Goal: Information Seeking & Learning: Learn about a topic

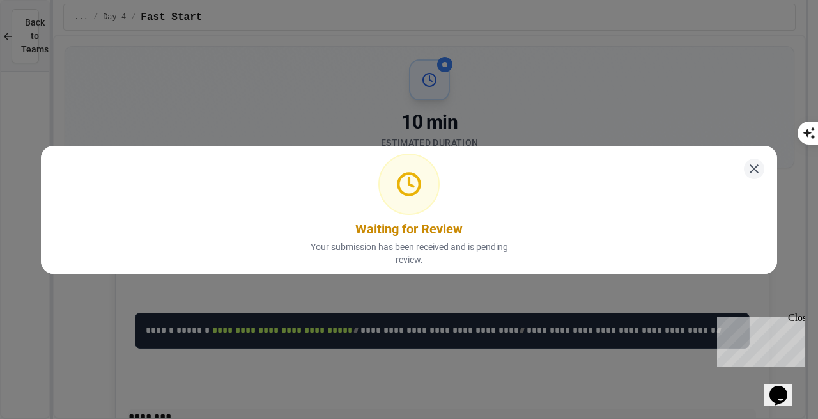
scroll to position [189, 0]
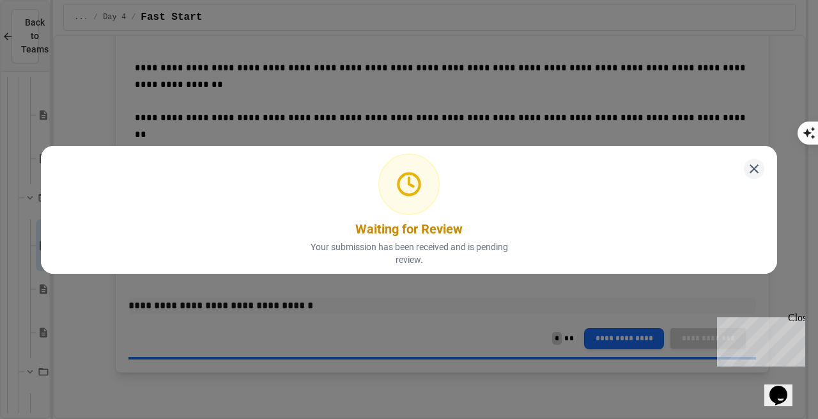
click at [729, 168] on div "Waiting for Review Your submission has been received and is pending review." at bounding box center [409, 210] width 737 height 128
click at [746, 164] on icon at bounding box center [754, 168] width 16 height 16
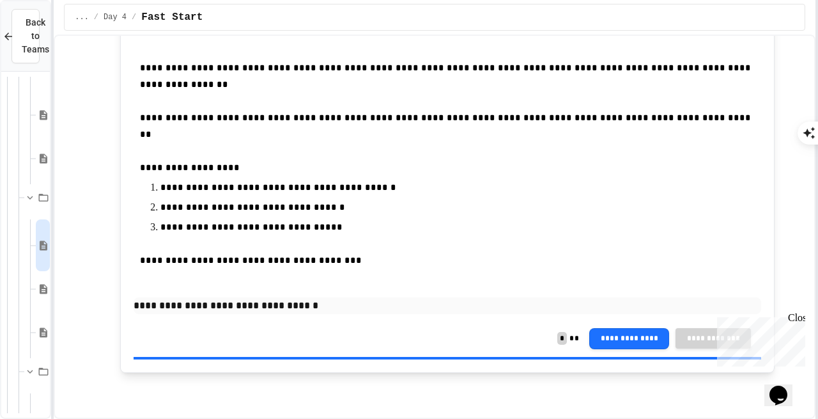
click at [503, 160] on p "**********" at bounding box center [447, 168] width 615 height 17
click at [816, 308] on div at bounding box center [817, 209] width 3 height 419
click at [818, 249] on div at bounding box center [817, 209] width 3 height 419
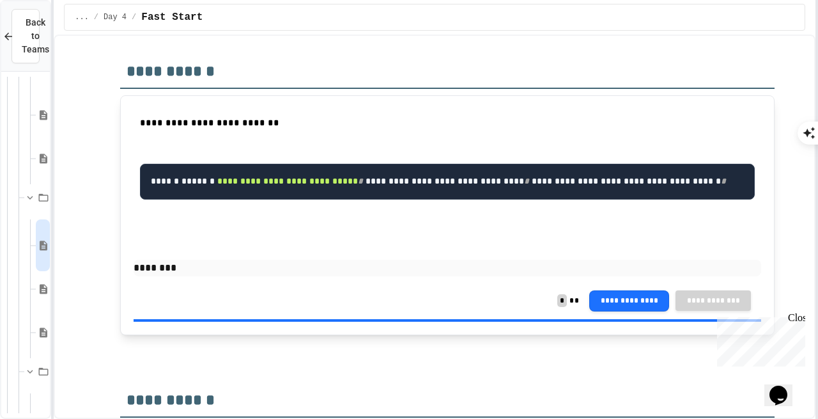
scroll to position [151, 0]
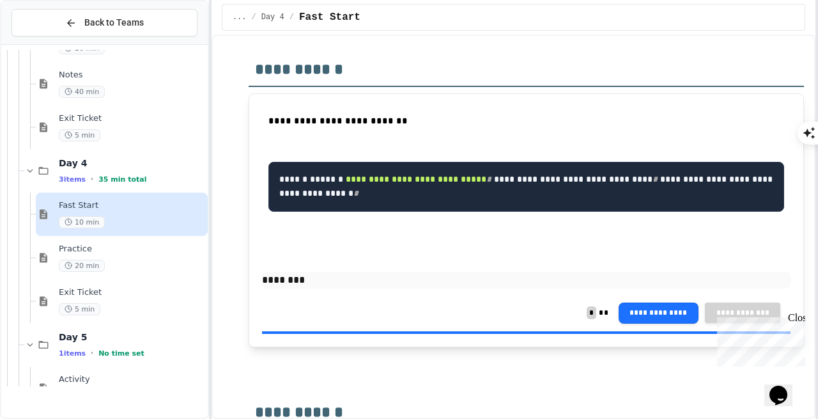
click at [213, 102] on div "**********" at bounding box center [409, 209] width 818 height 419
click at [111, 249] on span "Practice" at bounding box center [132, 249] width 146 height 11
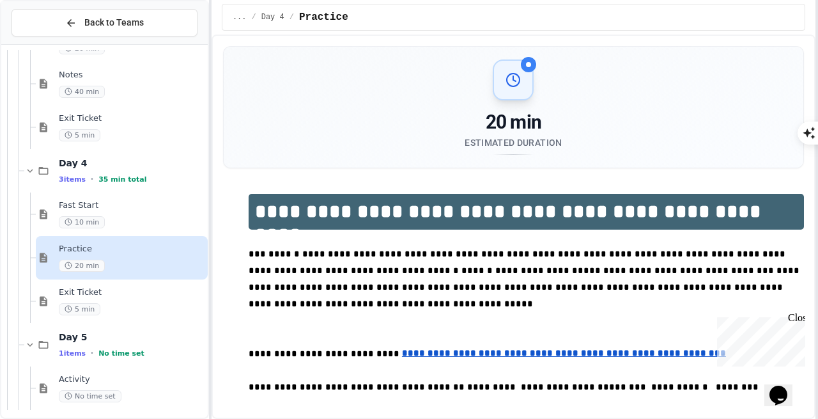
click at [312, 236] on p at bounding box center [527, 238] width 556 height 17
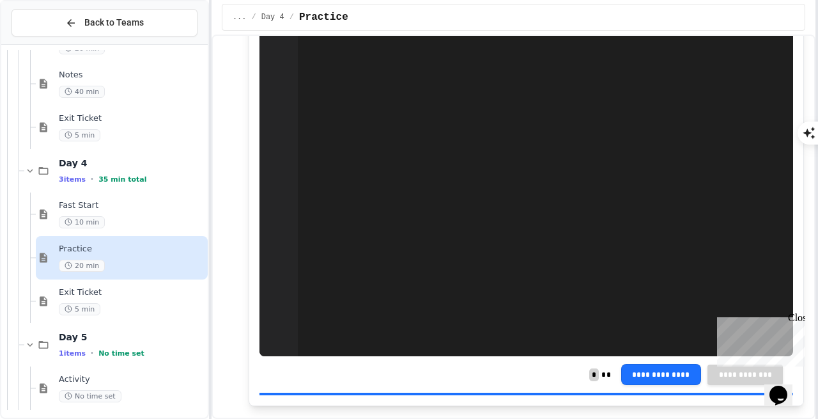
scroll to position [1003, 0]
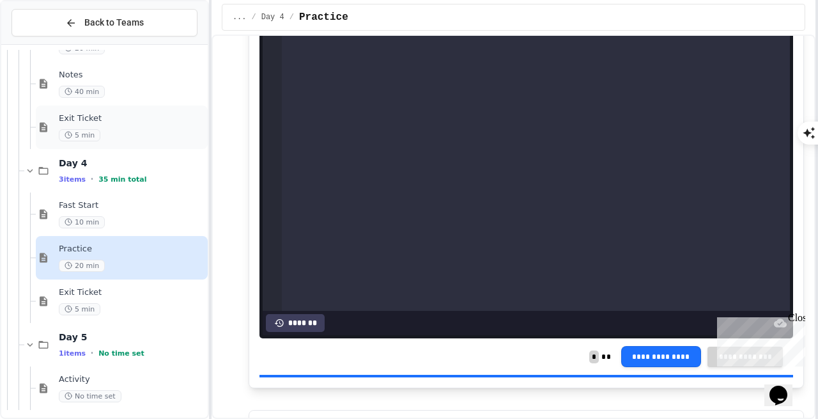
click at [109, 120] on span "Exit Ticket" at bounding box center [132, 118] width 146 height 11
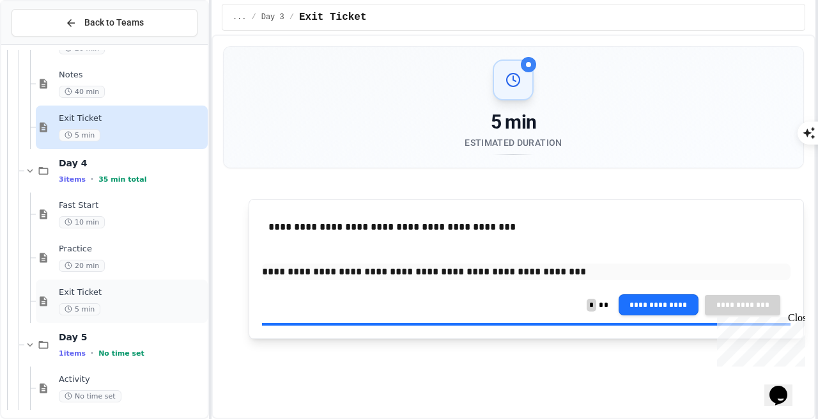
click at [107, 303] on div "5 min" at bounding box center [132, 309] width 146 height 12
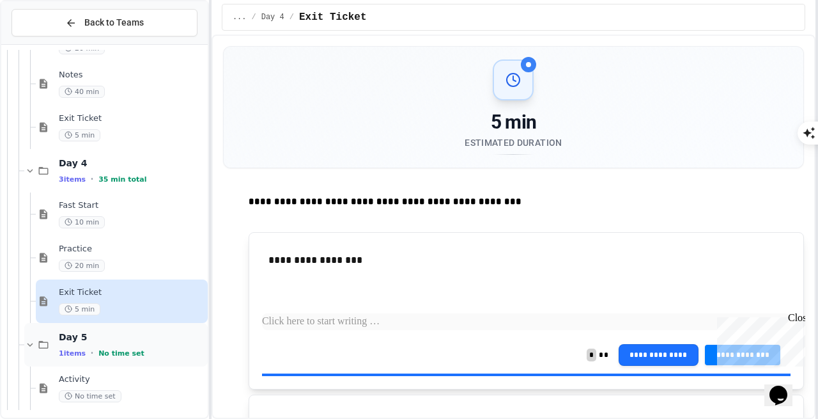
click at [111, 363] on div "Day 5 1 items • No time set" at bounding box center [116, 344] width 184 height 43
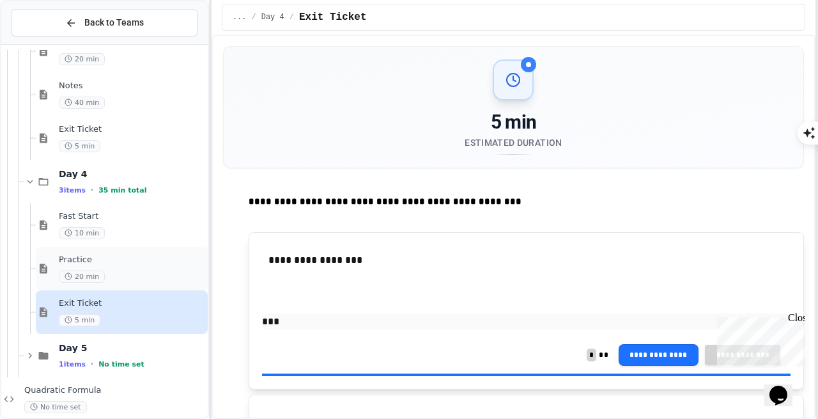
click at [149, 262] on span "Practice" at bounding box center [132, 259] width 146 height 11
